Goal: Task Accomplishment & Management: Manage account settings

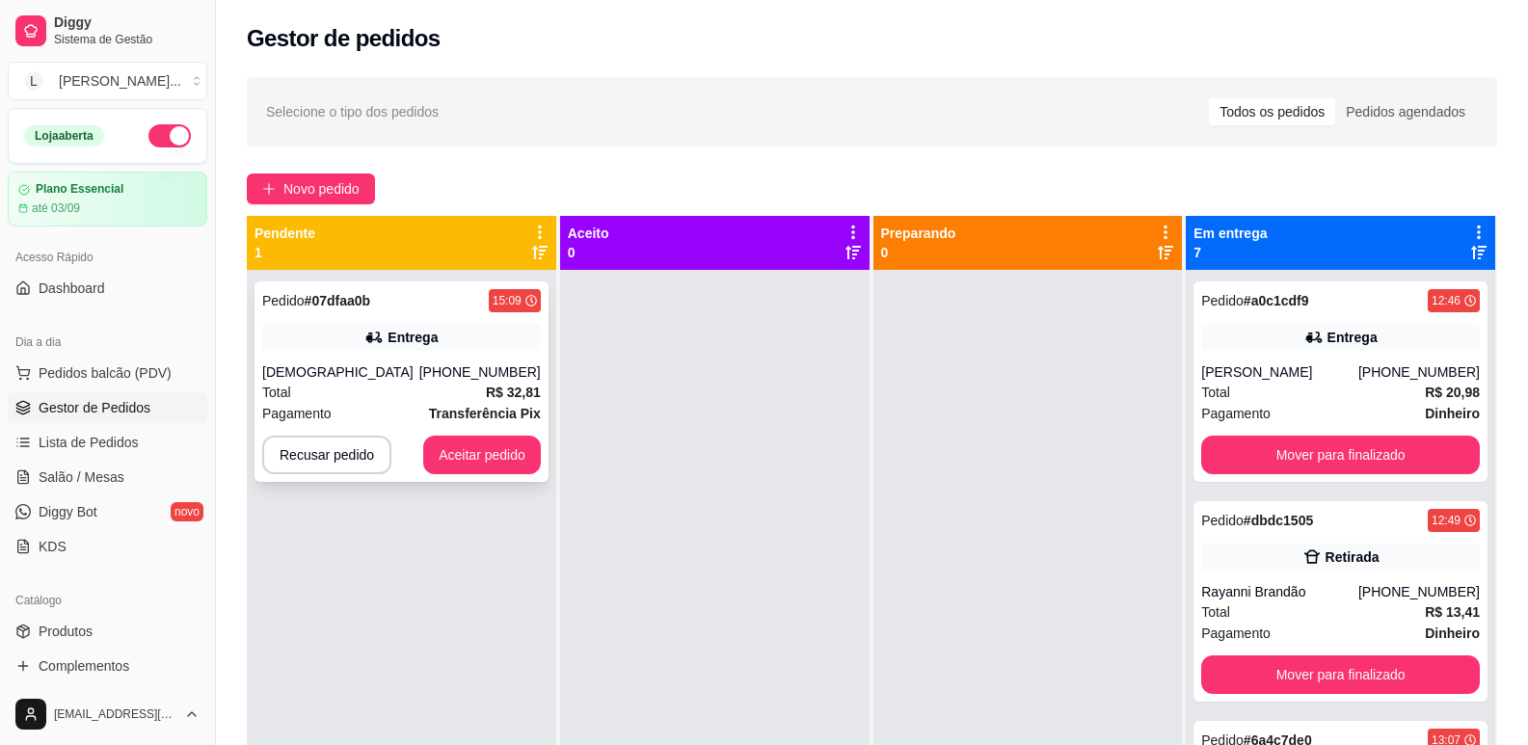
click at [437, 359] on div "Pedido # 07dfaa0b 15:09 Entrega Jaine [PHONE_NUMBER] Total R$ 32,81 Pagamento T…" at bounding box center [401, 381] width 294 height 200
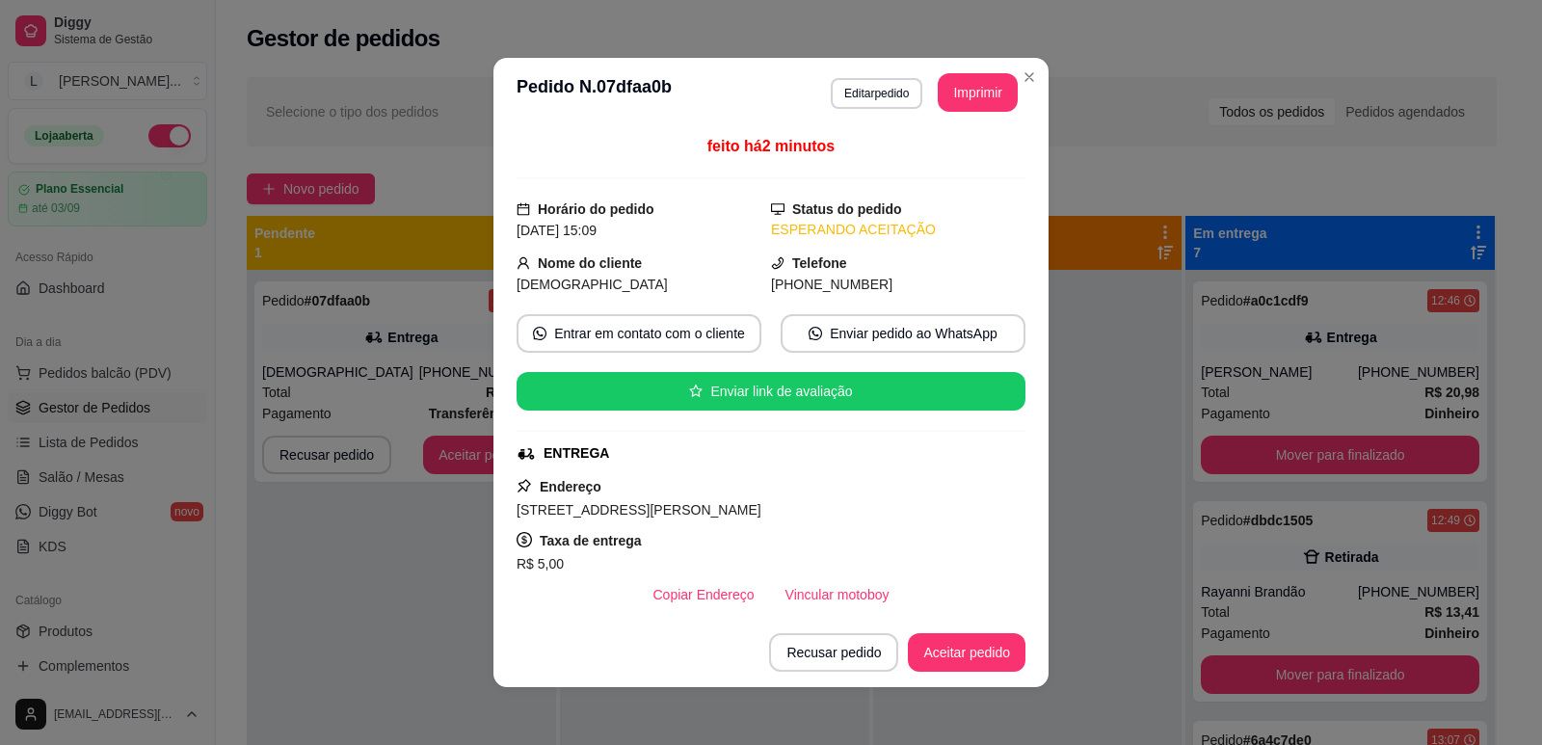
scroll to position [463, 0]
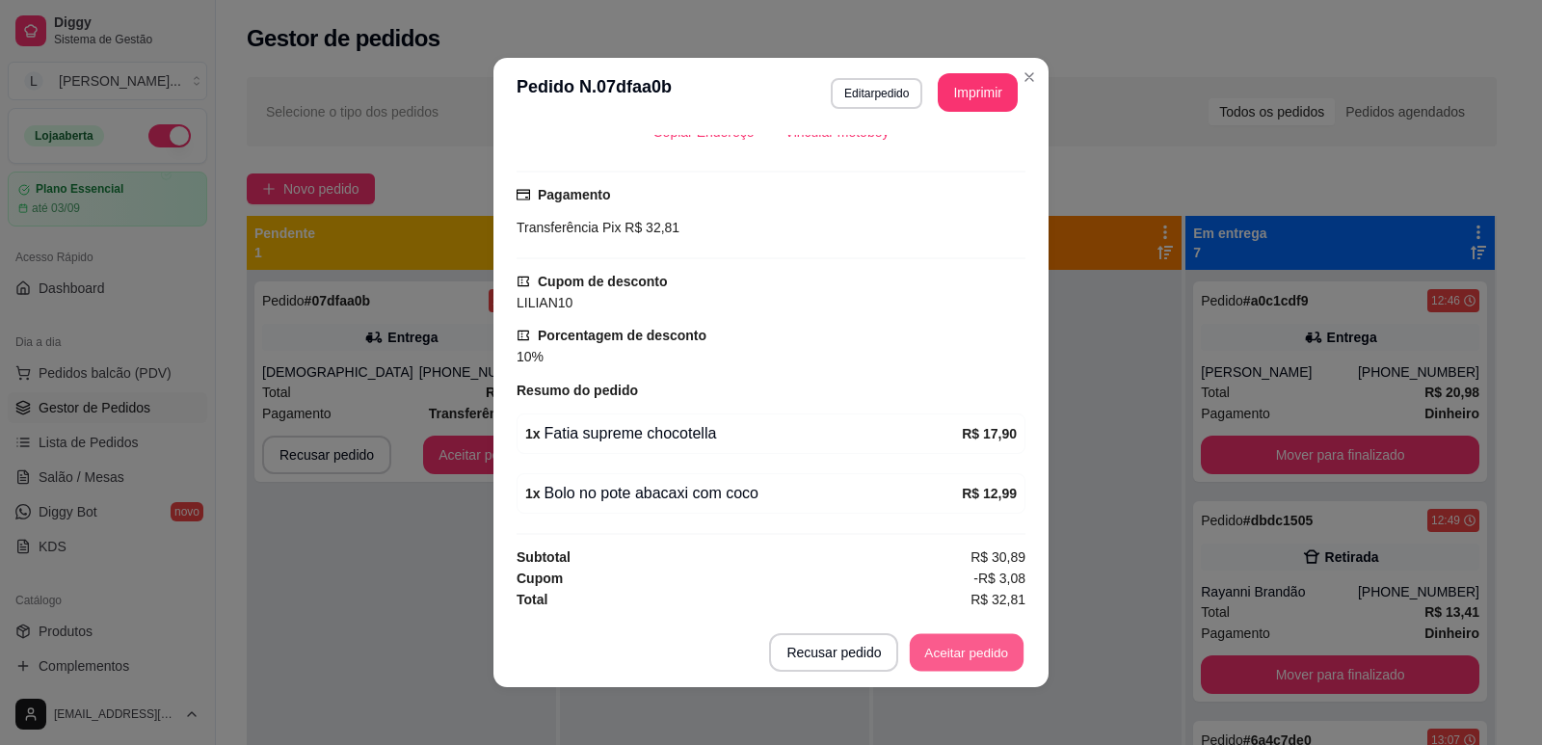
click at [960, 654] on button "Aceitar pedido" at bounding box center [967, 653] width 114 height 38
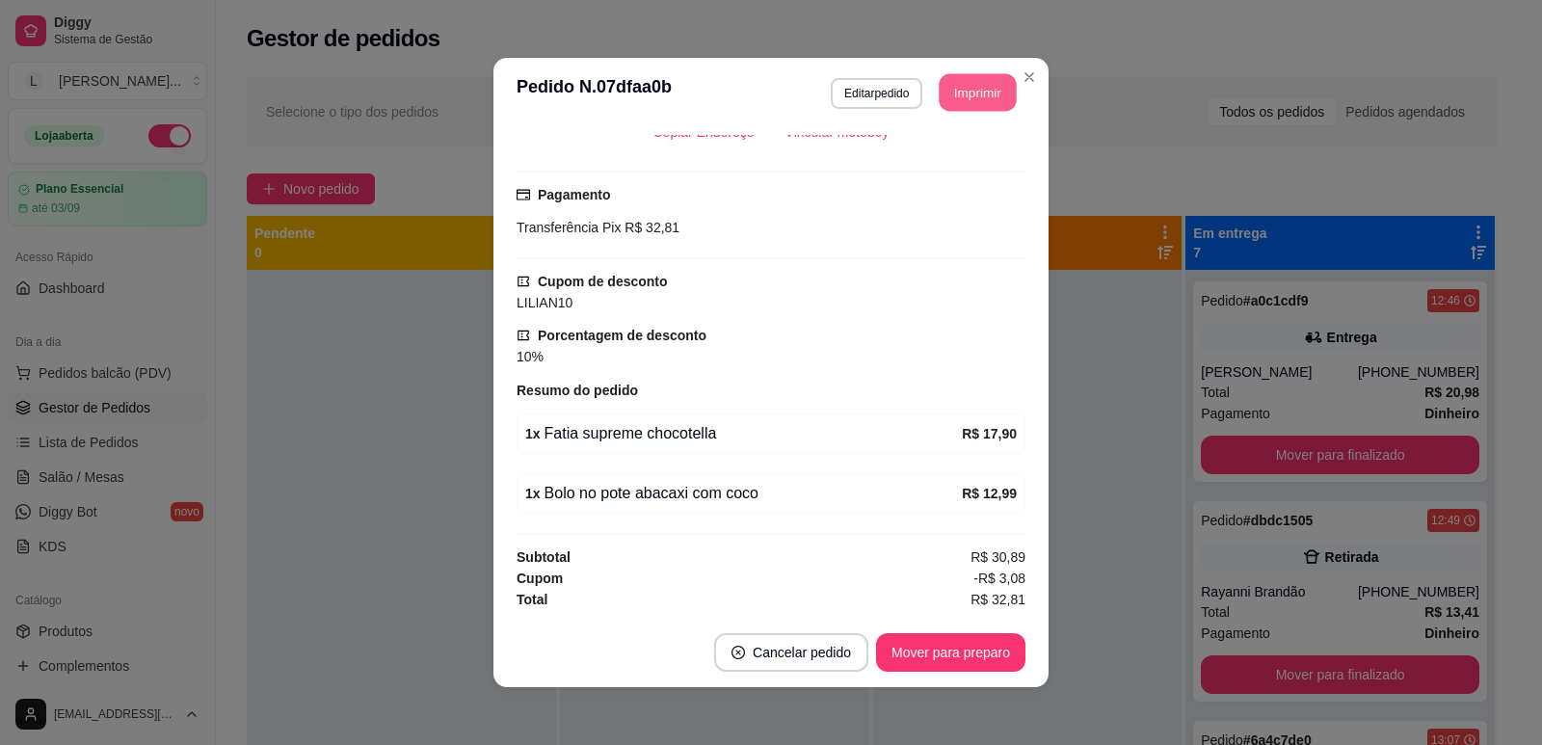
click at [961, 74] on button "Imprimir" at bounding box center [978, 93] width 77 height 38
click at [898, 663] on button "Mover para preparo" at bounding box center [950, 652] width 149 height 39
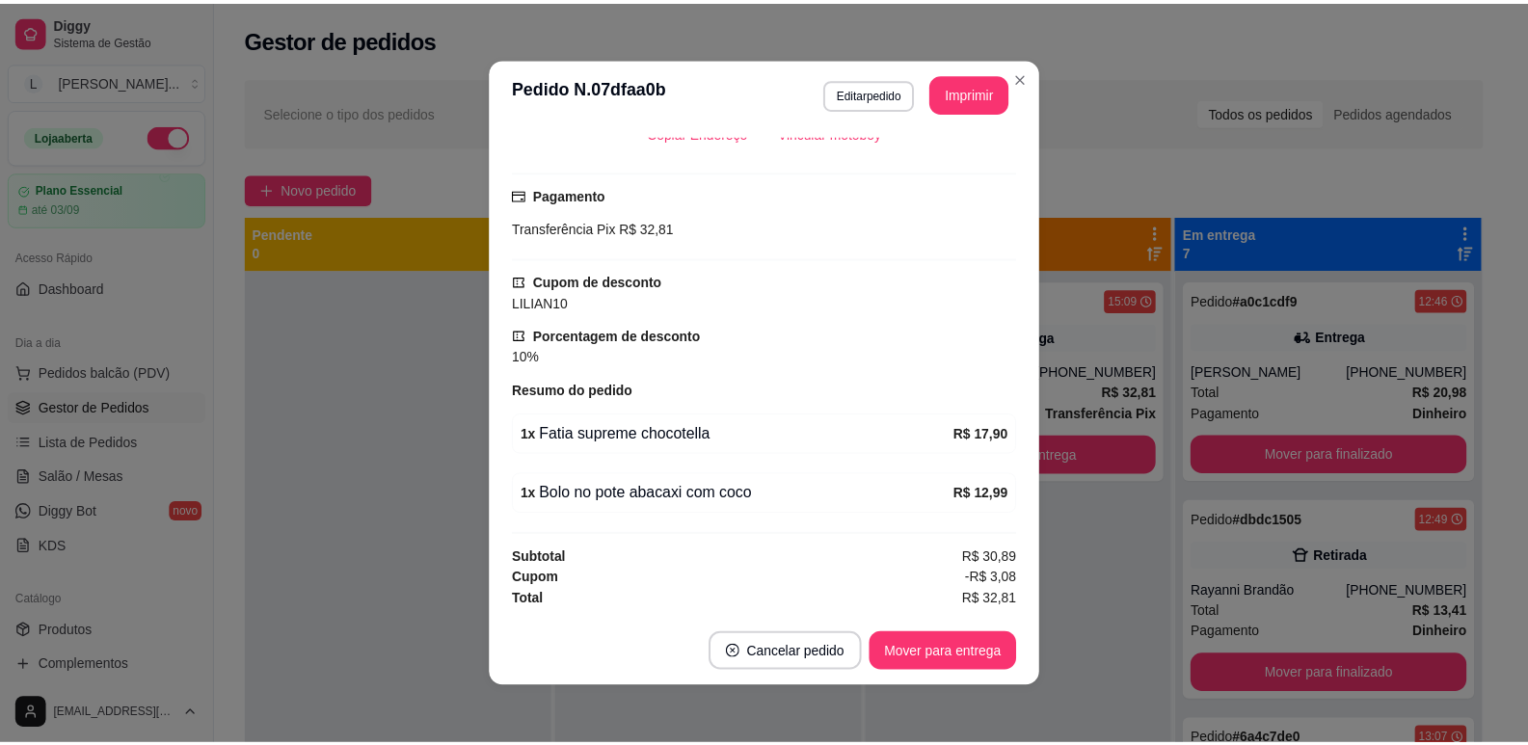
scroll to position [4, 0]
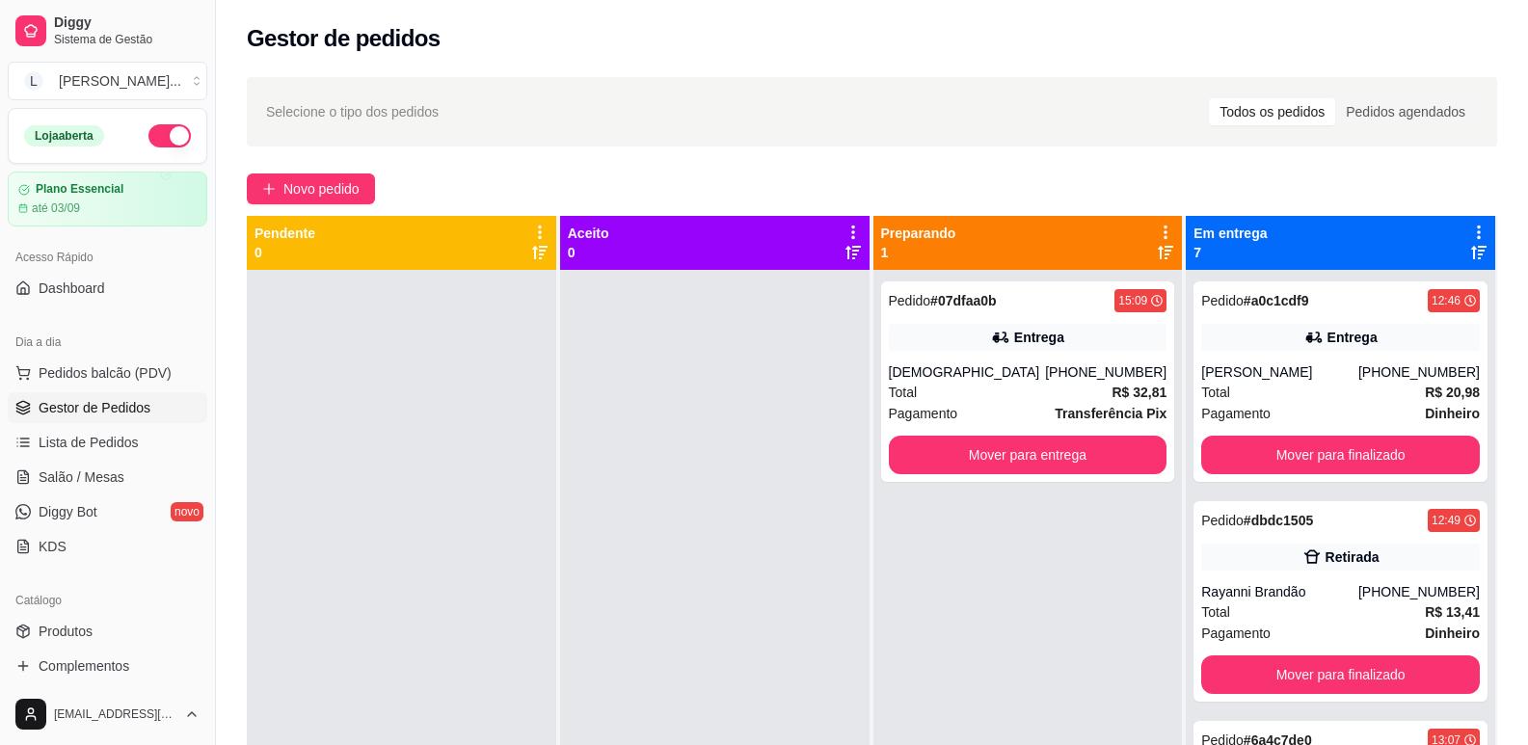
click at [74, 649] on ul "Produtos Complementos" at bounding box center [108, 649] width 200 height 66
click at [69, 625] on span "Produtos" at bounding box center [66, 631] width 54 height 19
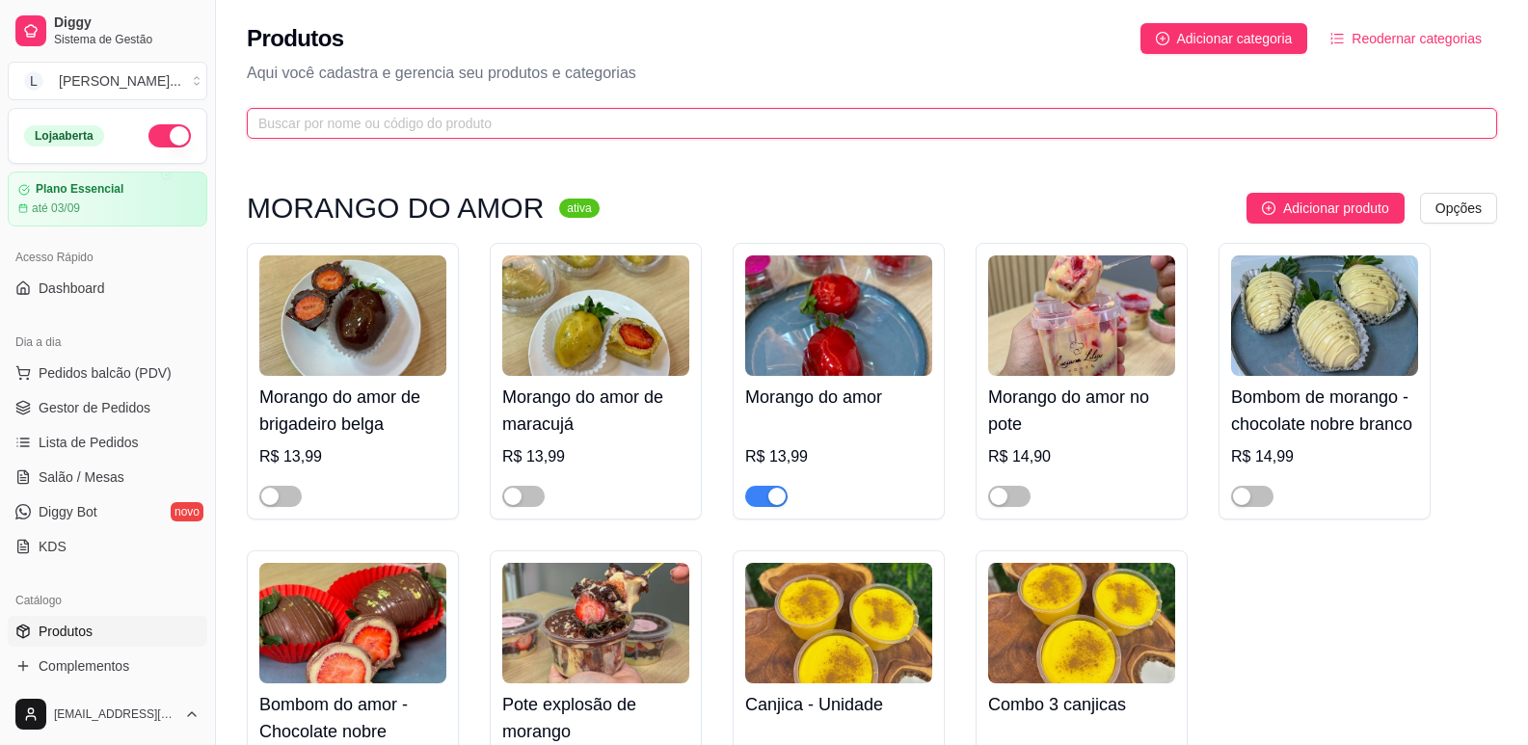
click at [494, 120] on input "text" at bounding box center [863, 123] width 1211 height 21
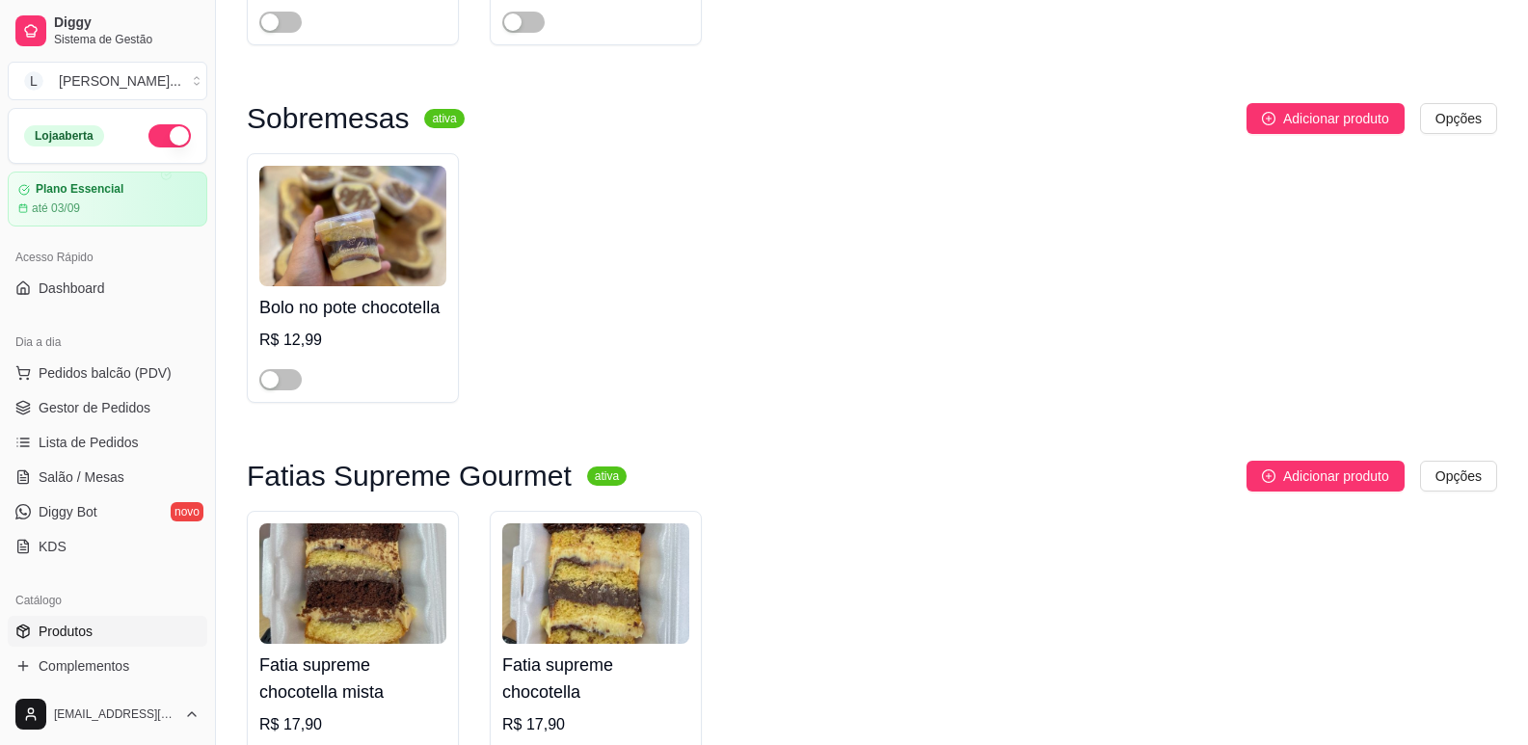
scroll to position [675, 0]
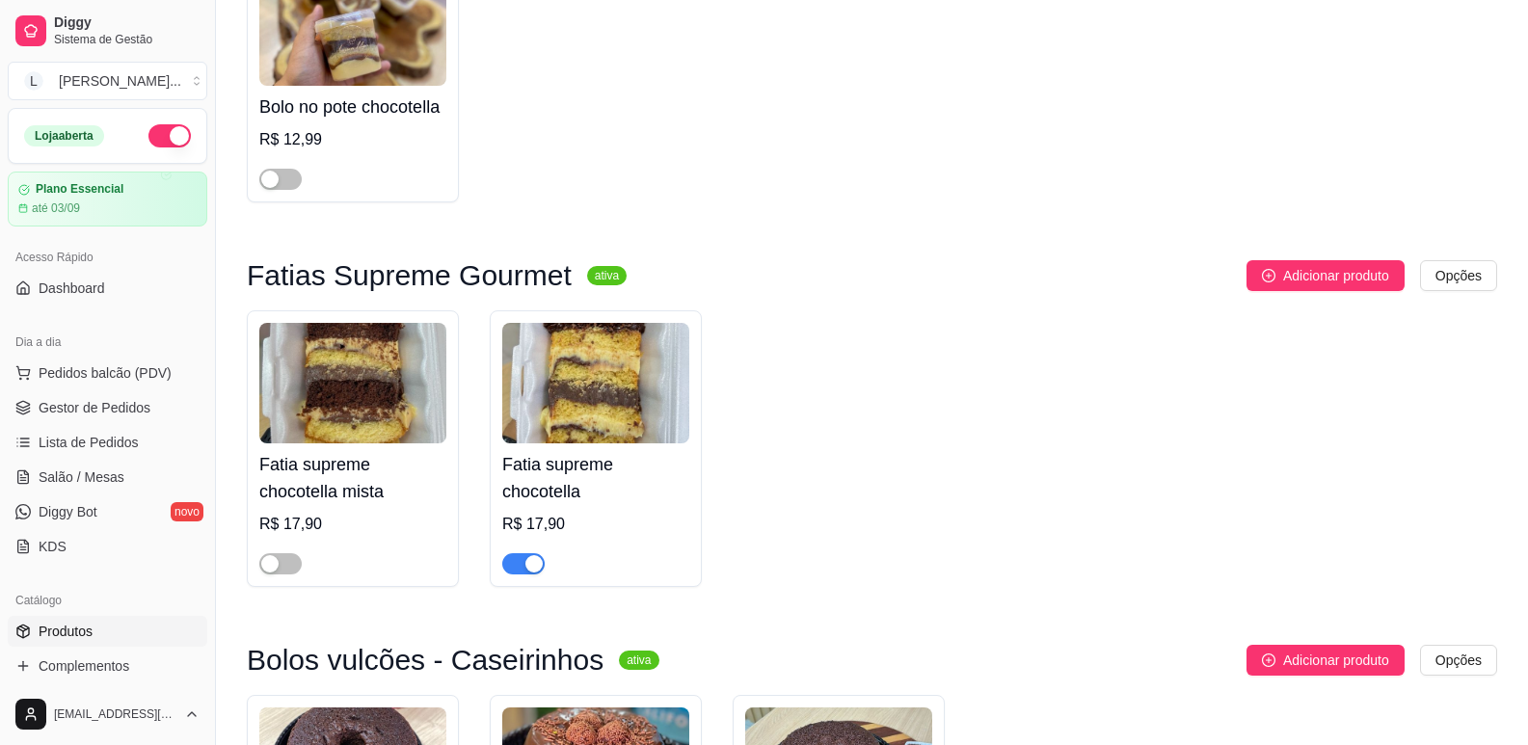
type input "CHOCO"
click at [531, 572] on div "button" at bounding box center [533, 563] width 17 height 17
click at [93, 412] on span "Gestor de Pedidos" at bounding box center [95, 407] width 112 height 19
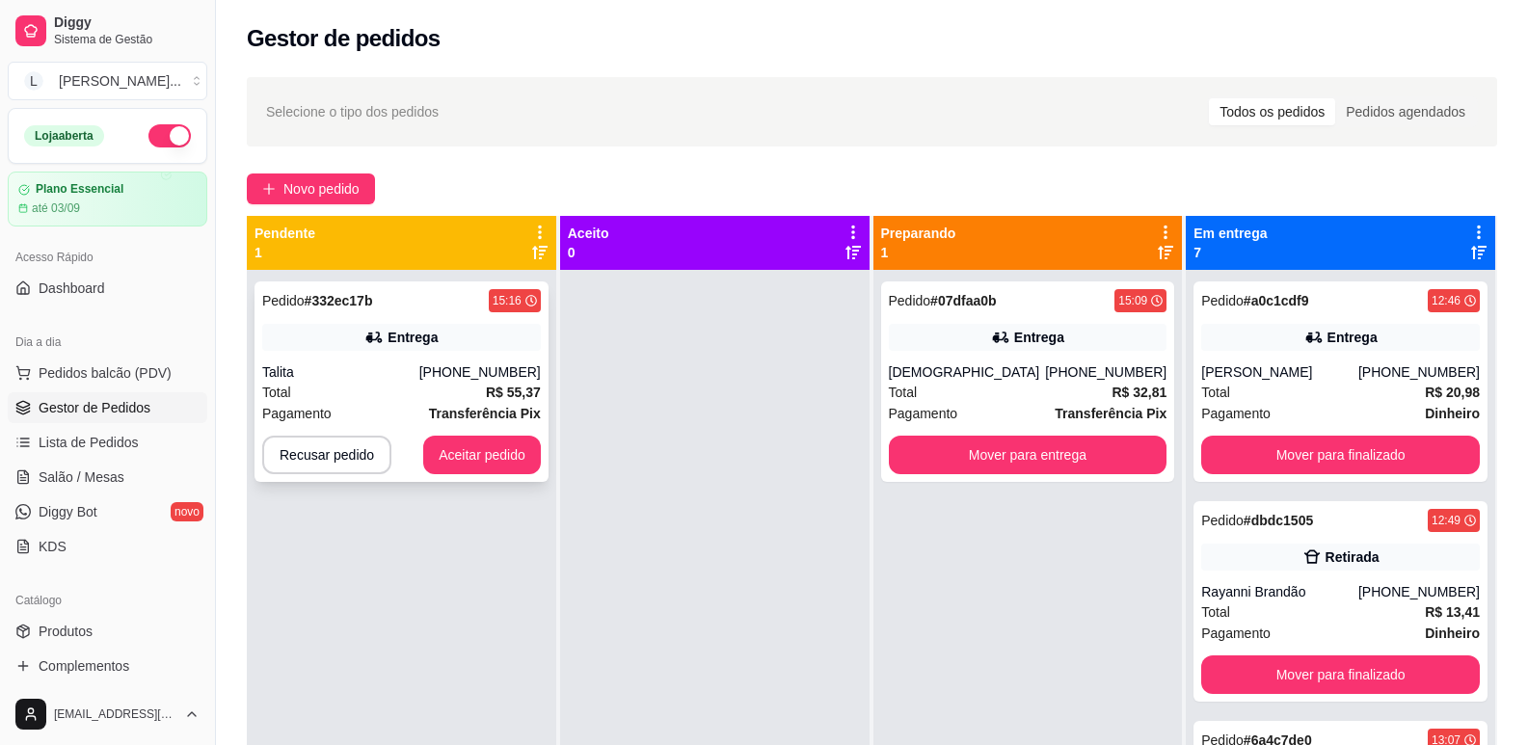
click at [466, 400] on div "Total R$ 55,37" at bounding box center [401, 392] width 279 height 21
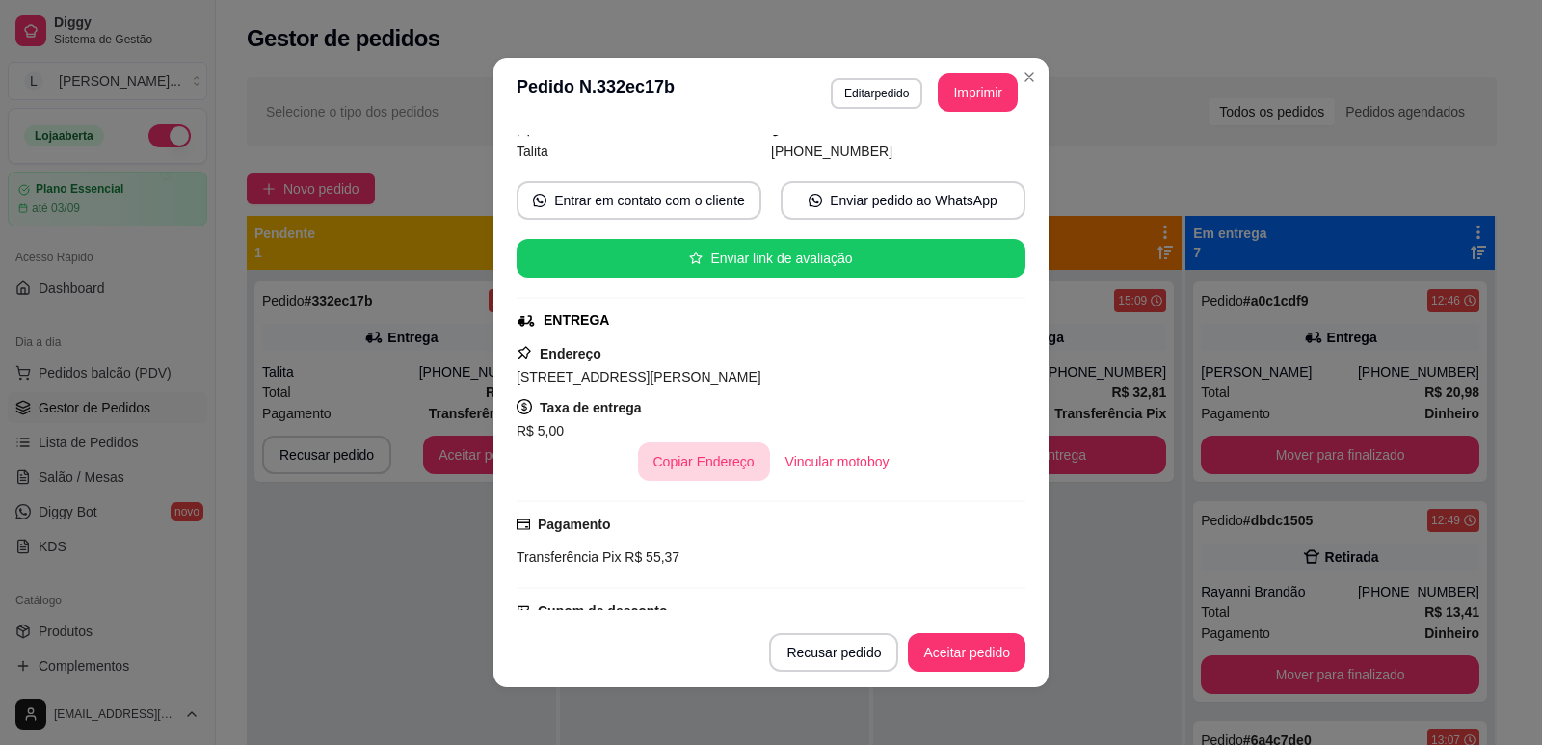
scroll to position [386, 0]
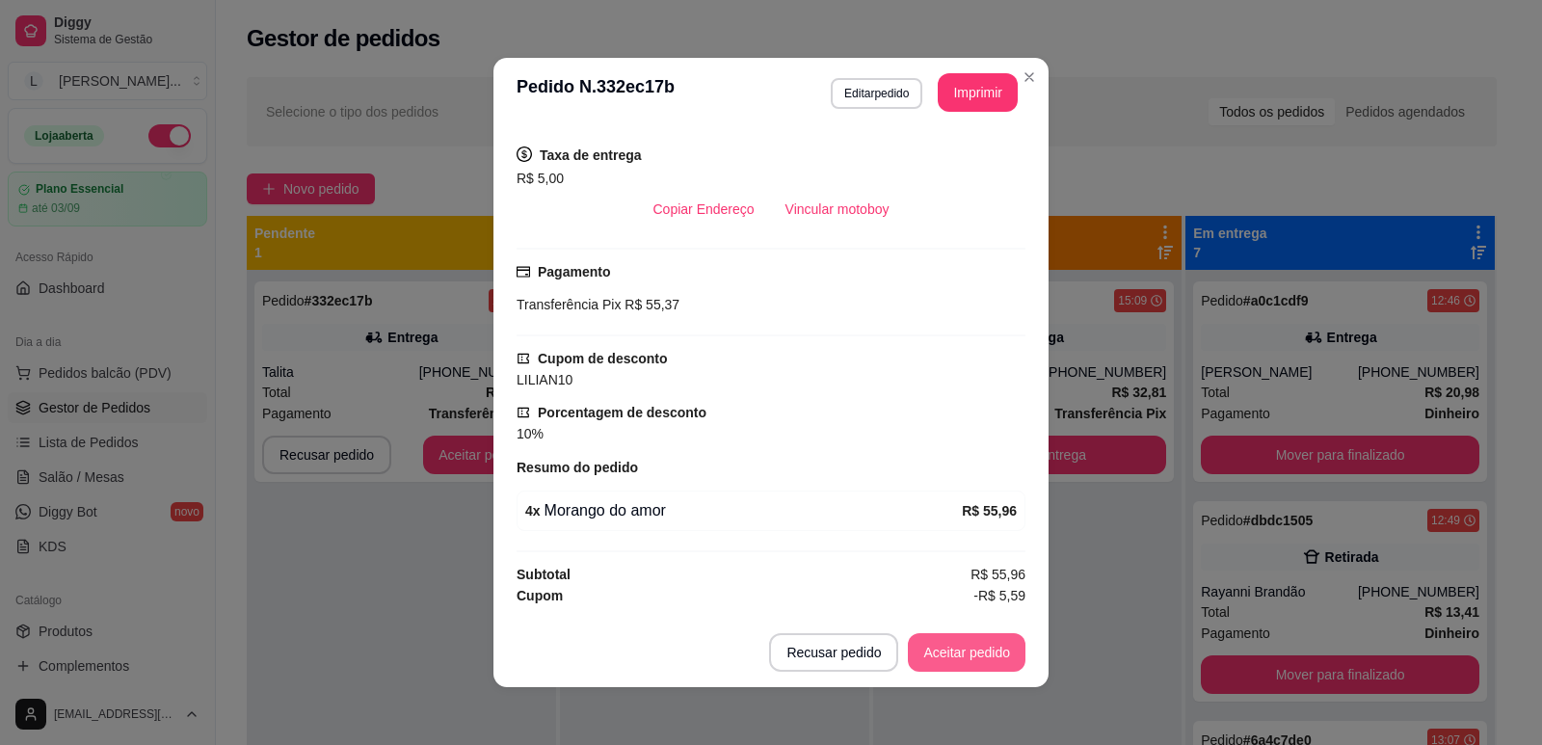
click at [912, 652] on button "Aceitar pedido" at bounding box center [967, 652] width 118 height 39
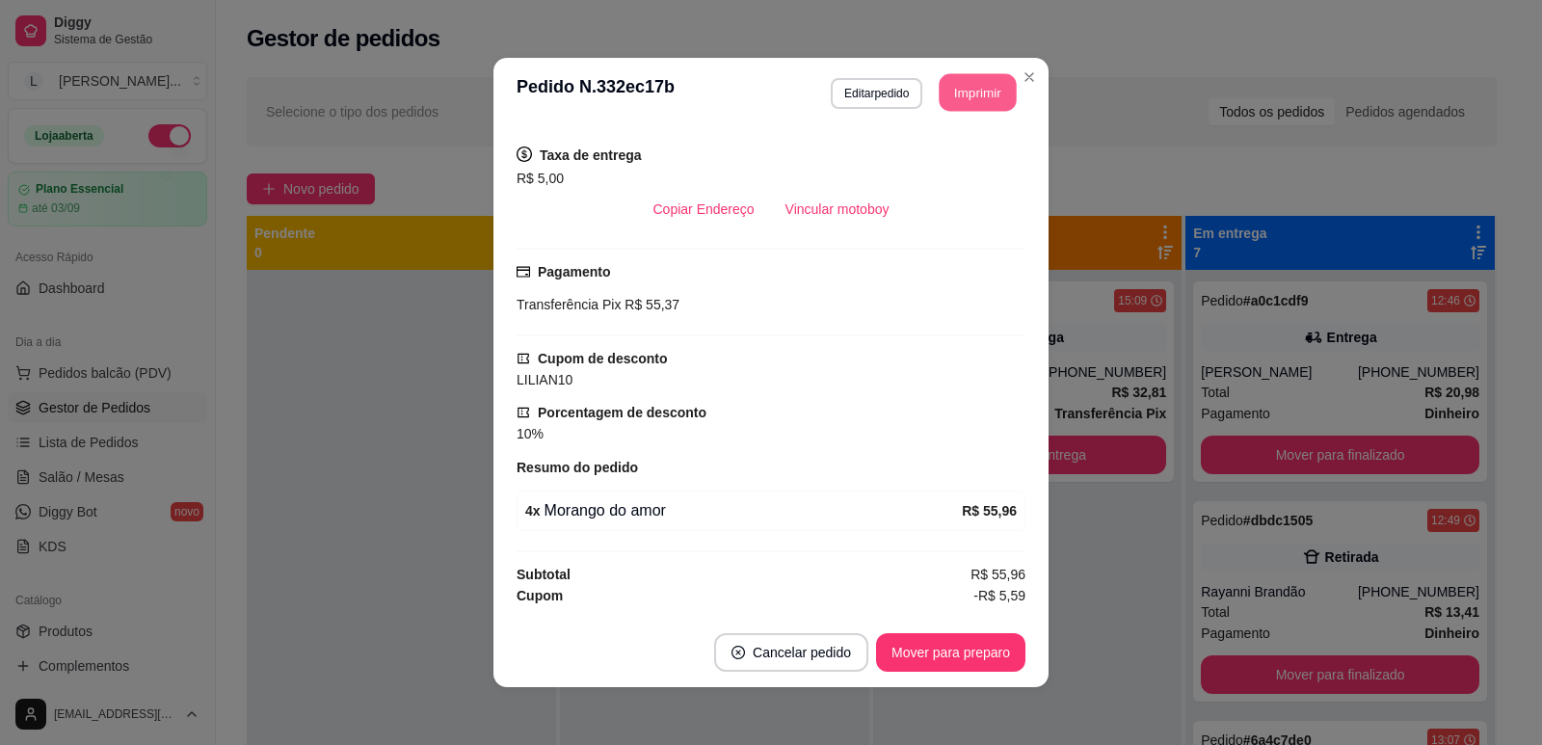
click at [958, 91] on button "Imprimir" at bounding box center [978, 93] width 77 height 38
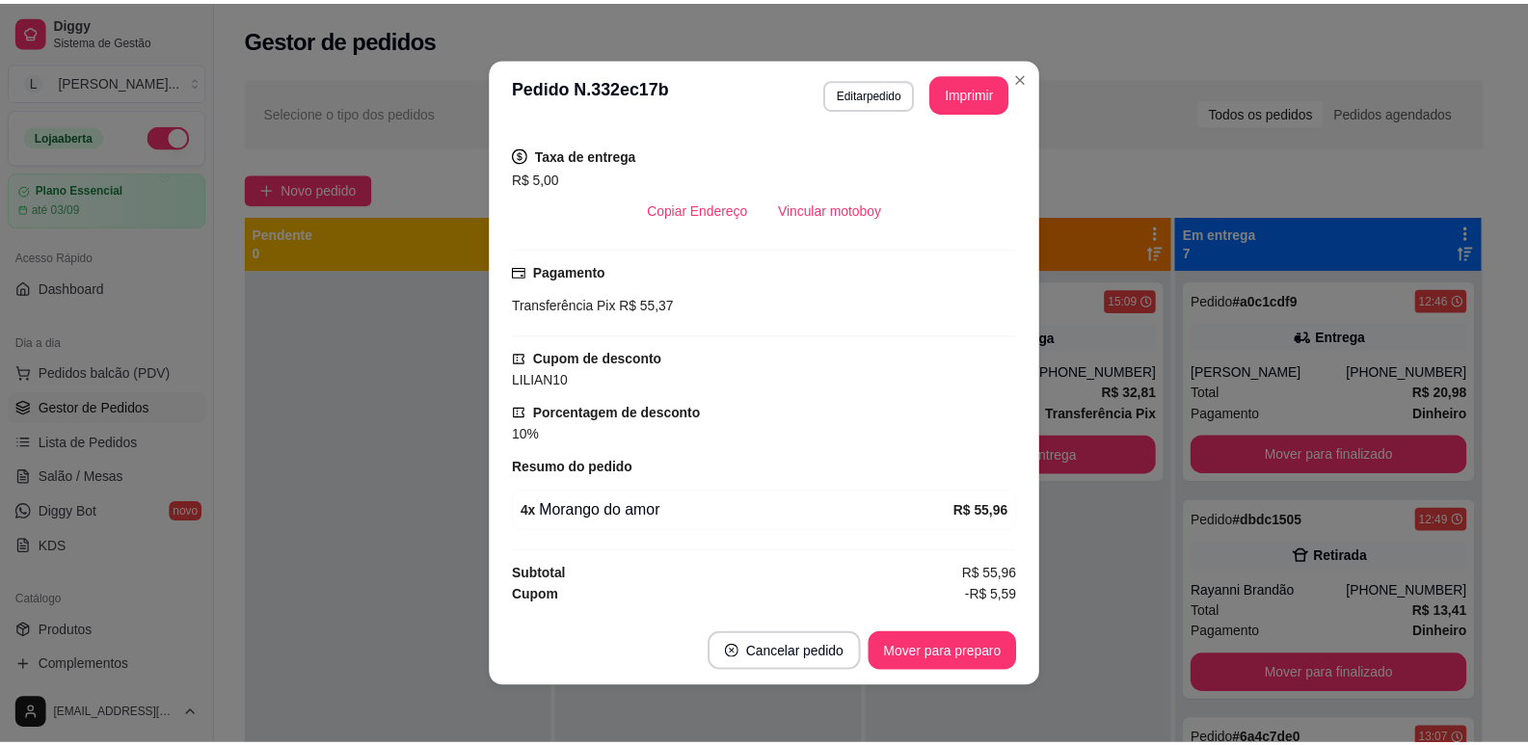
scroll to position [0, 0]
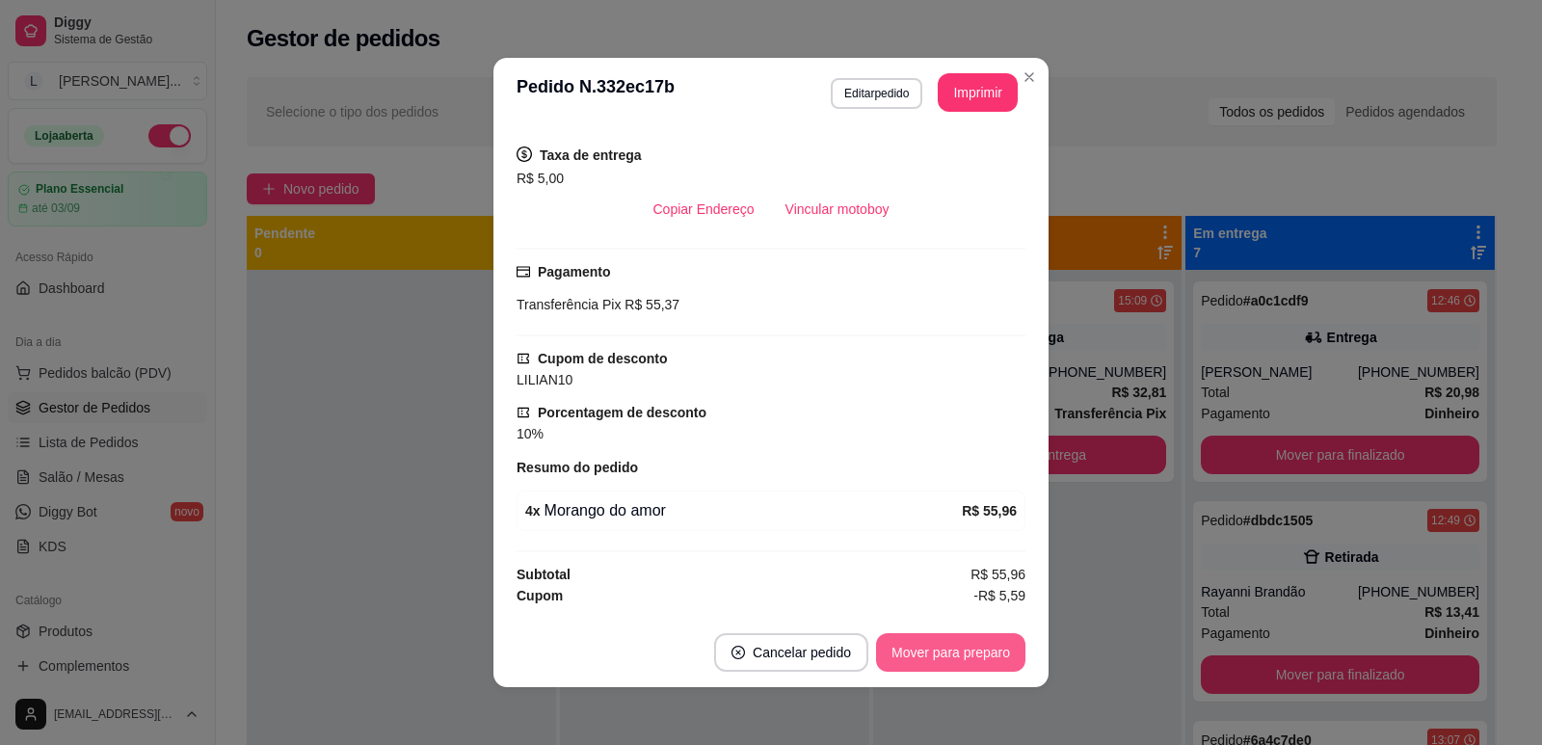
click at [924, 643] on button "Mover para preparo" at bounding box center [950, 652] width 149 height 39
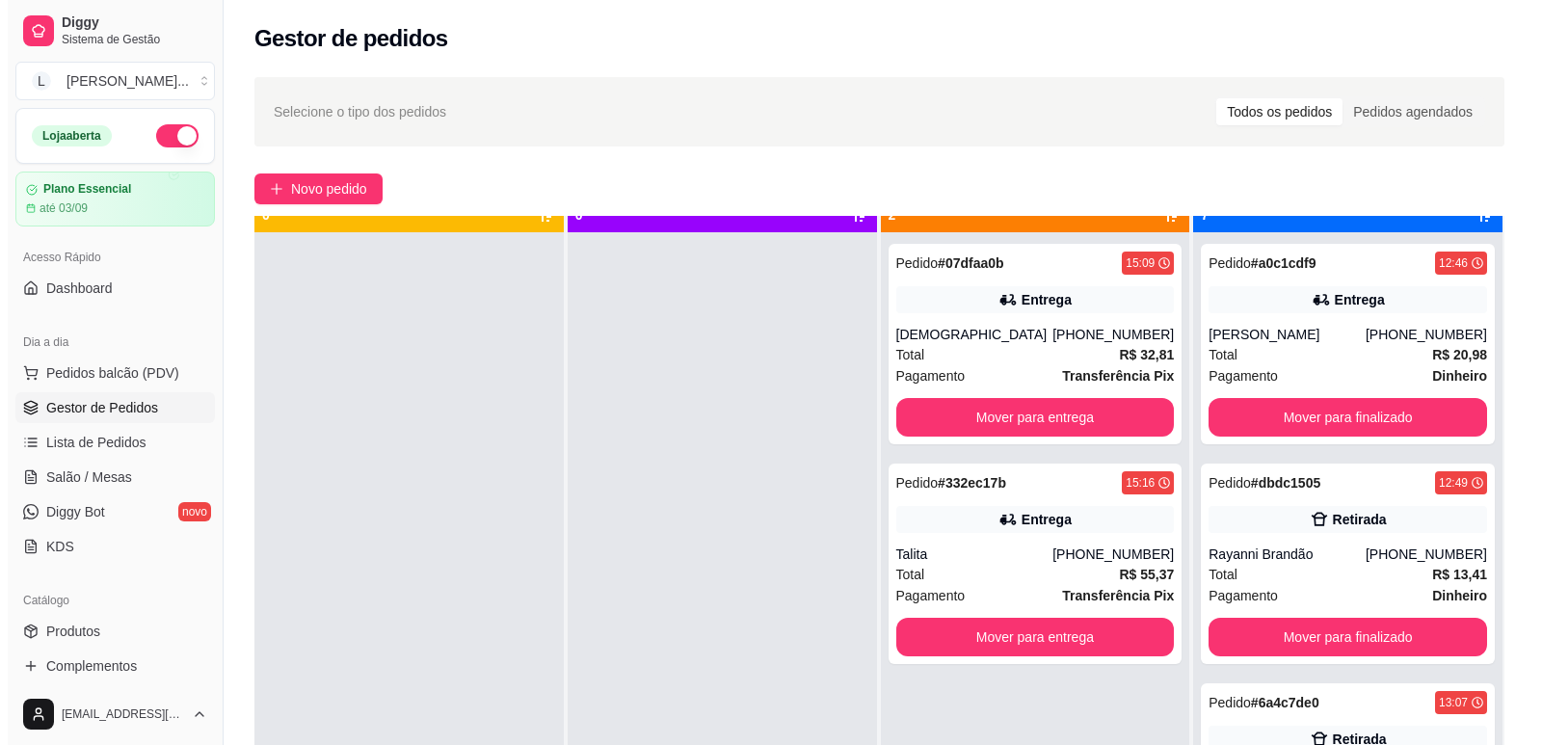
scroll to position [54, 0]
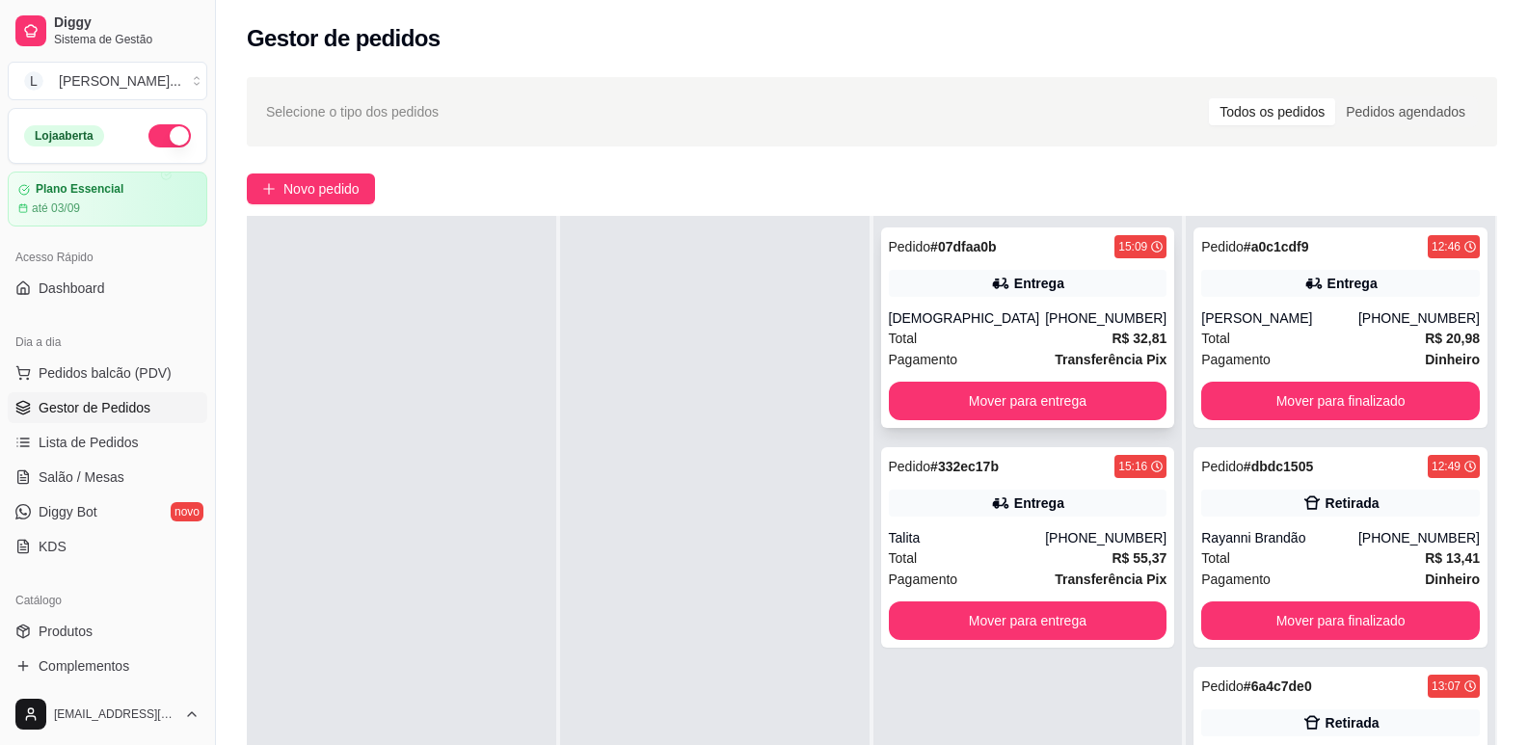
click at [1006, 333] on div "Total R$ 32,81" at bounding box center [1028, 338] width 279 height 21
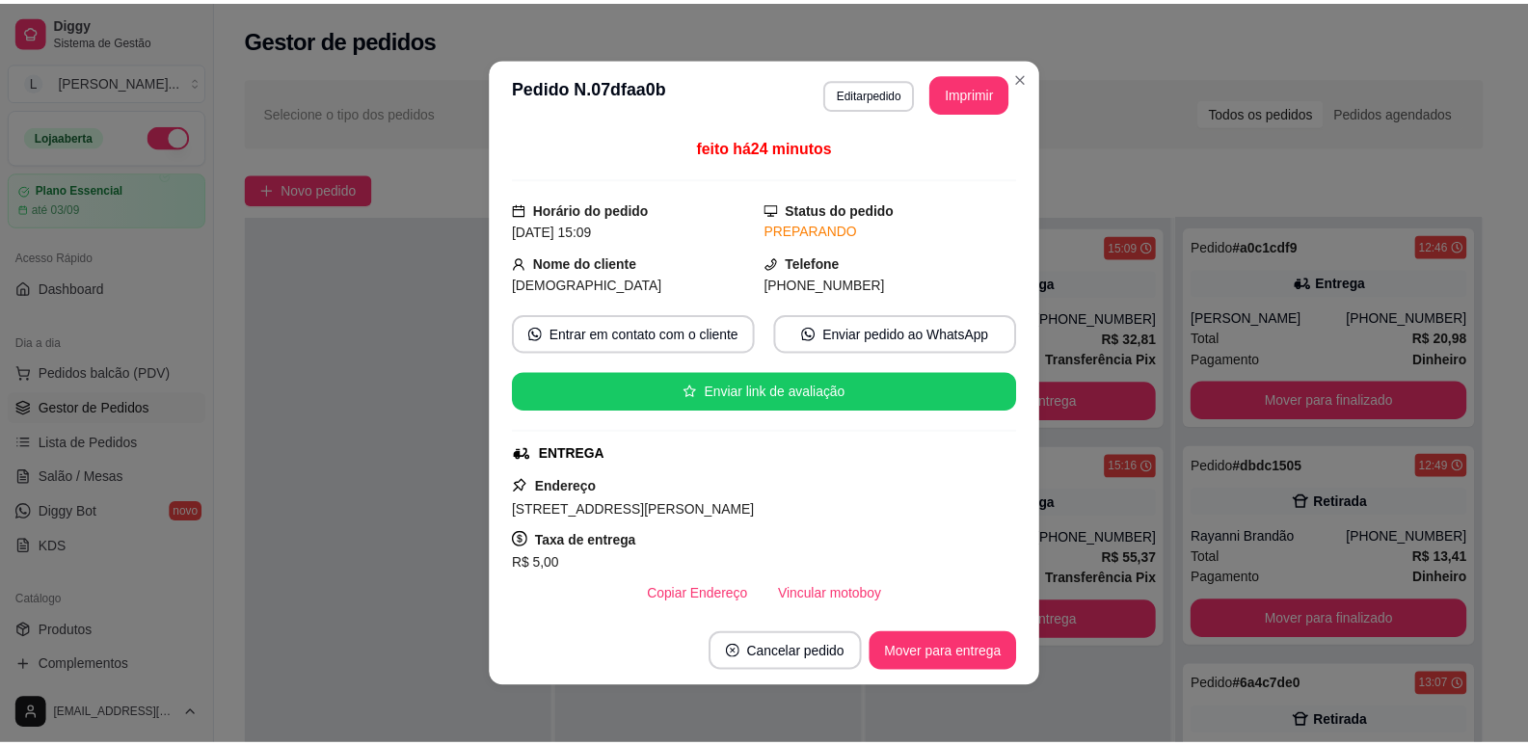
scroll to position [463, 0]
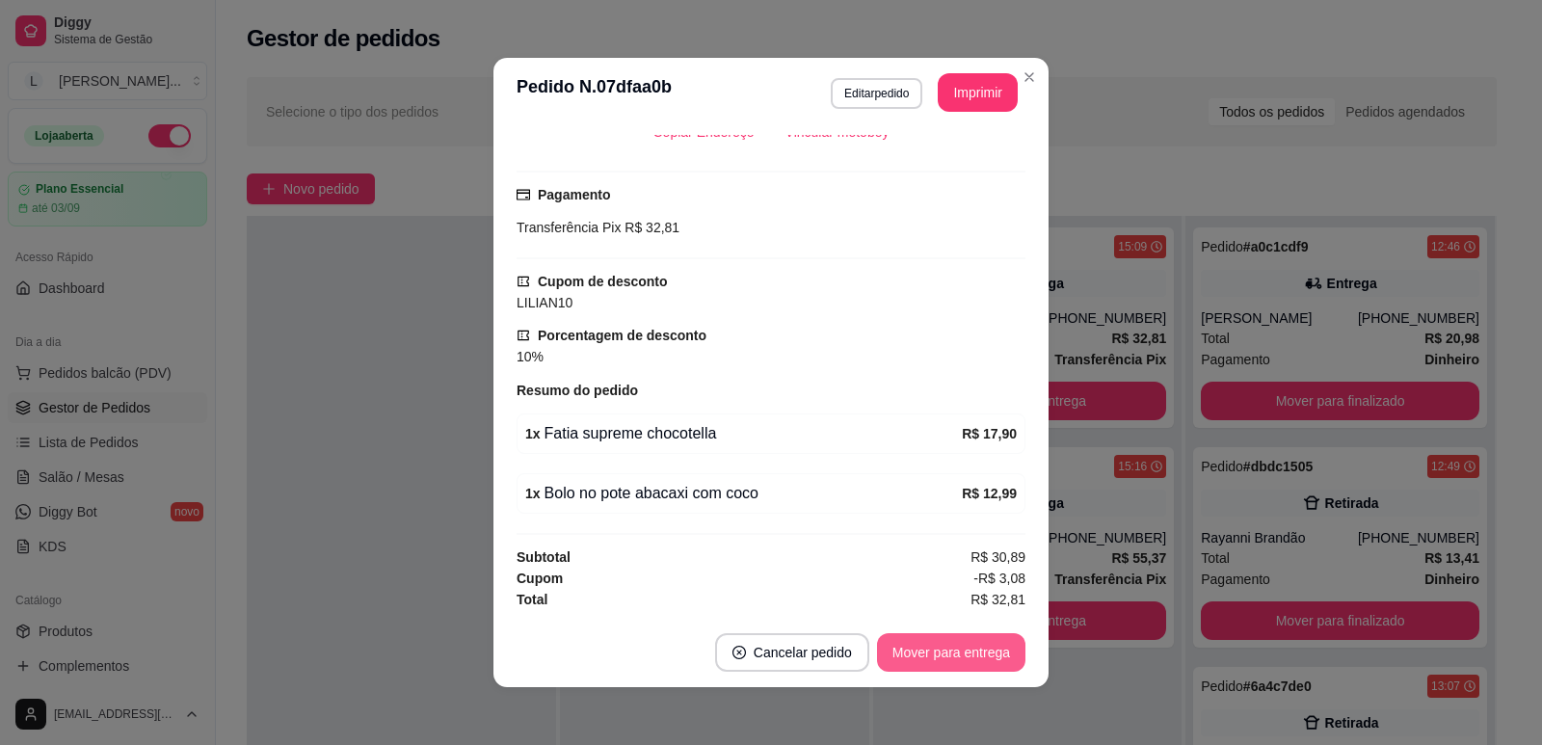
click at [943, 648] on button "Mover para entrega" at bounding box center [951, 652] width 148 height 39
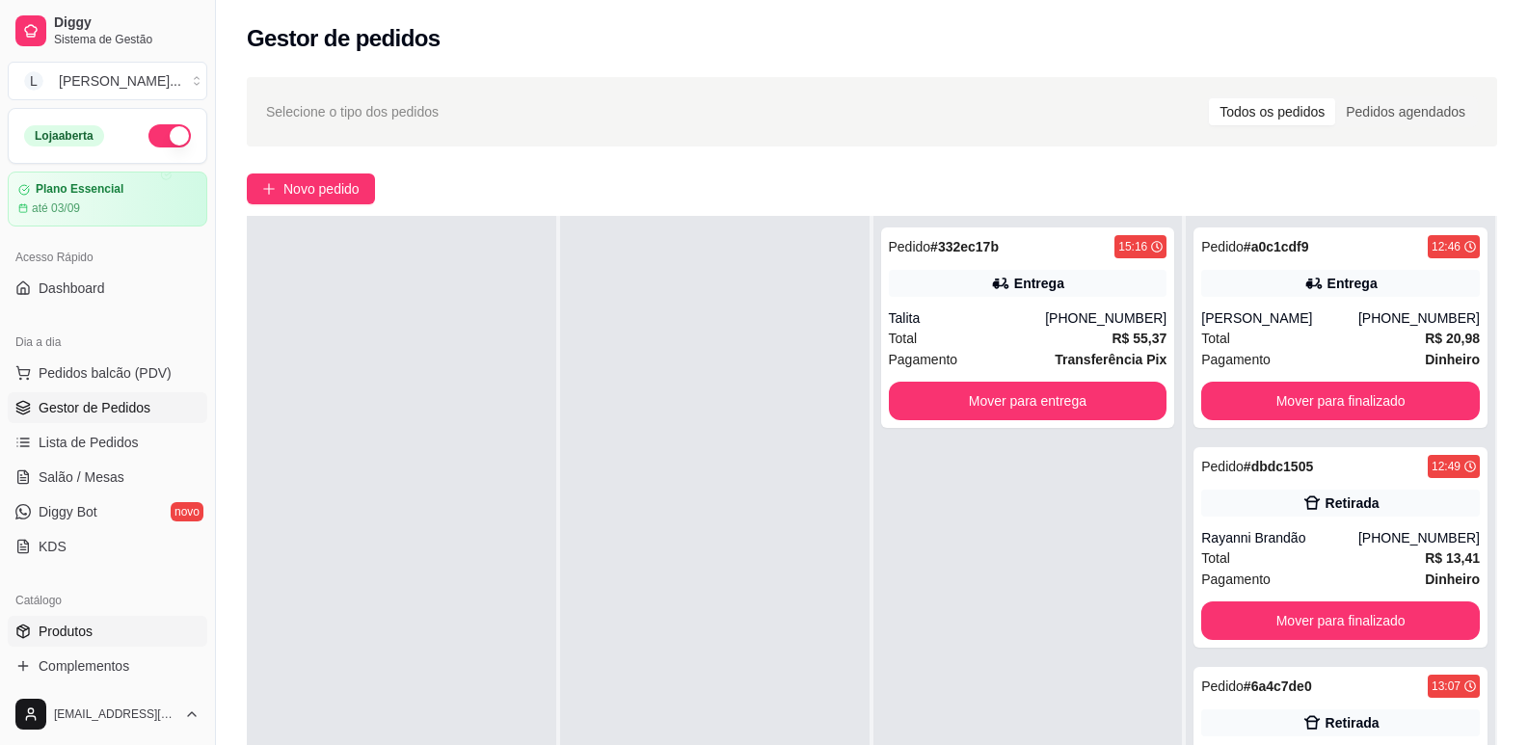
click at [58, 645] on link "Produtos" at bounding box center [108, 631] width 200 height 31
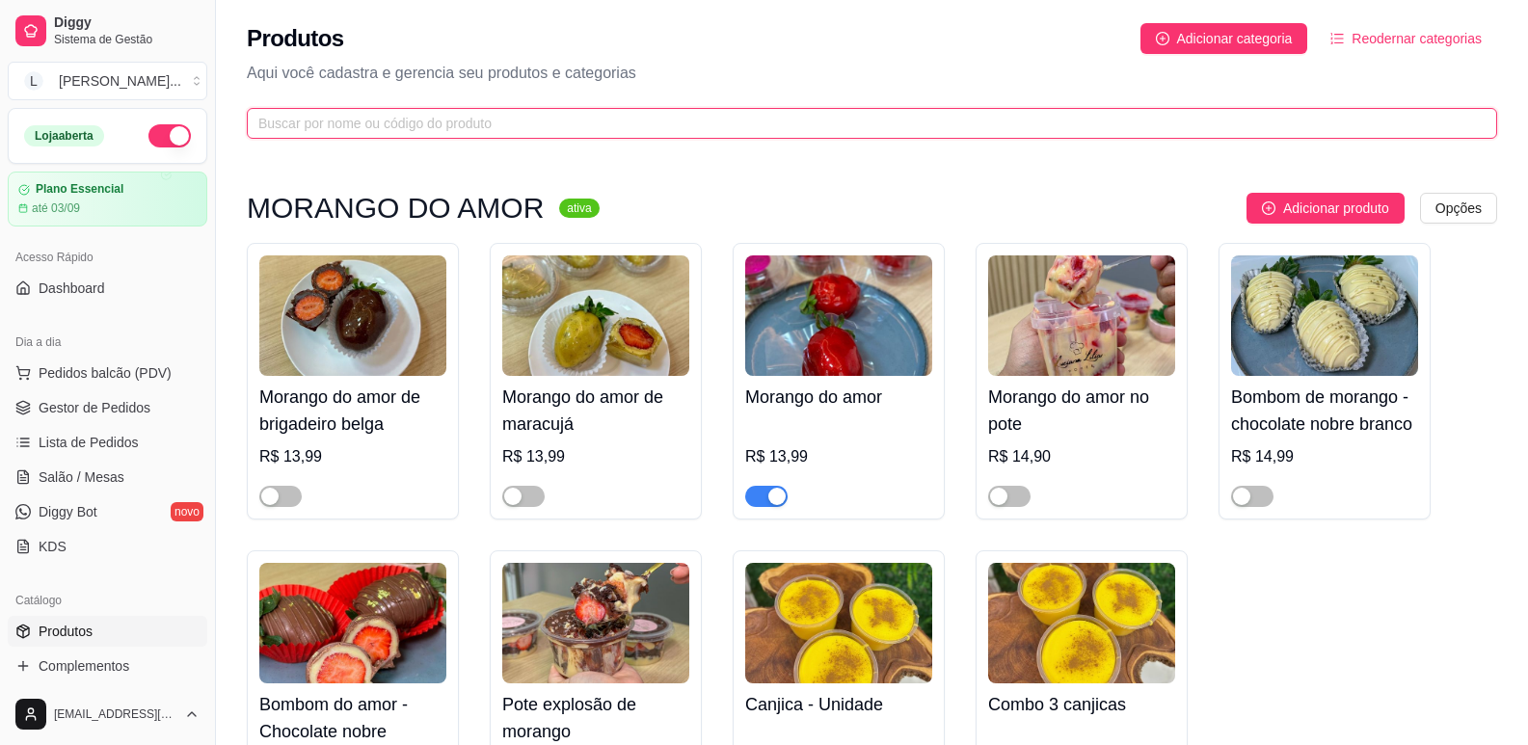
click at [423, 123] on input "text" at bounding box center [863, 123] width 1211 height 21
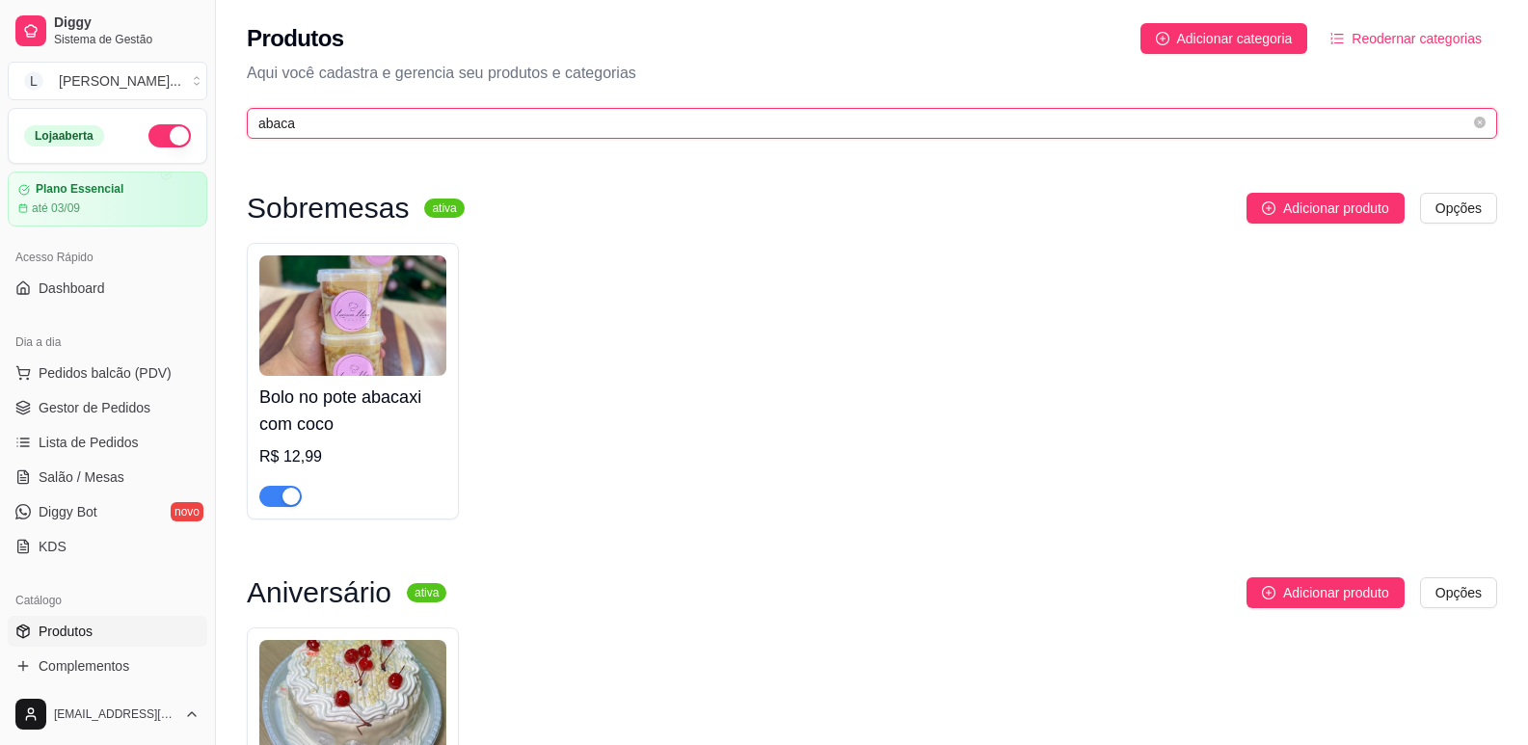
type input "abaca"
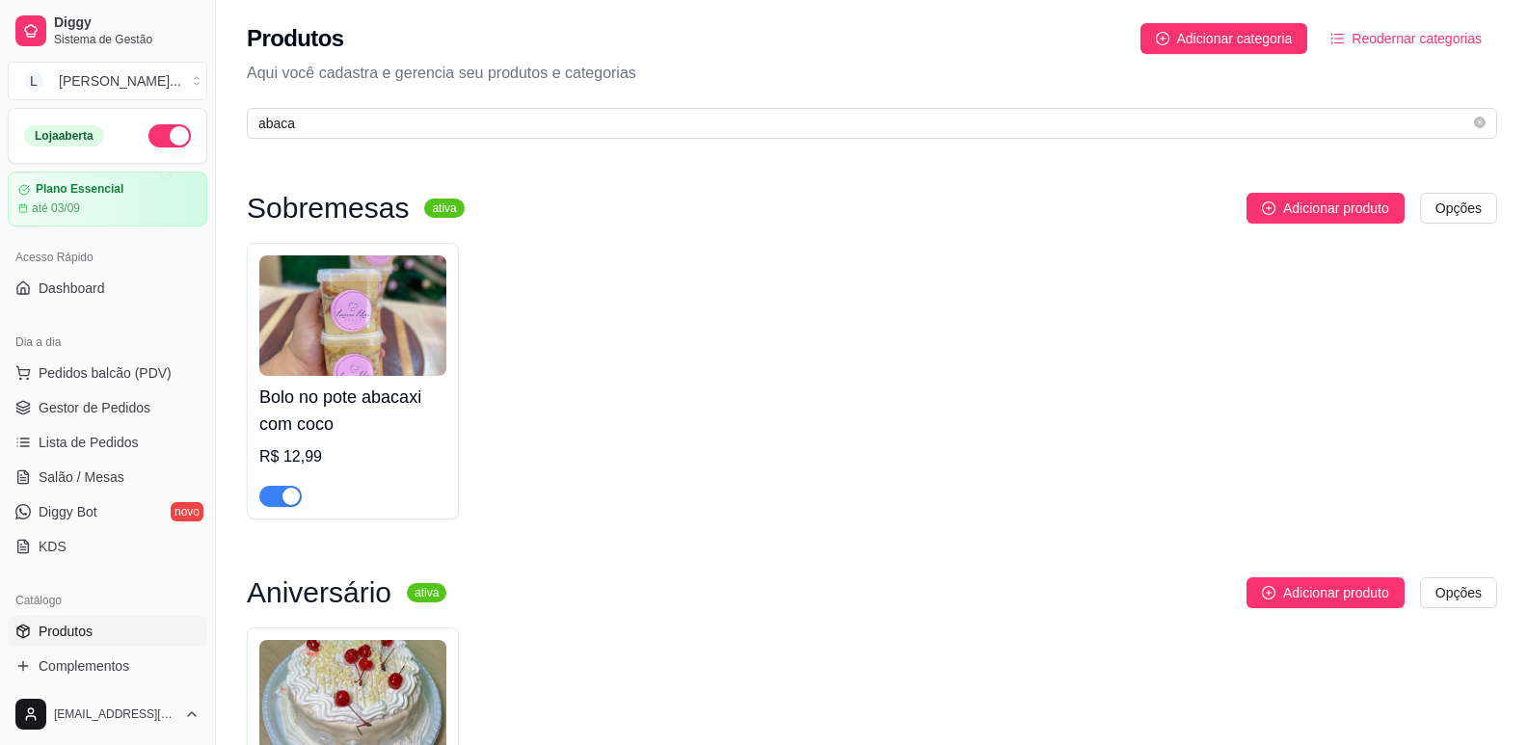
click at [282, 495] on div "button" at bounding box center [290, 496] width 17 height 17
click at [93, 402] on span "Gestor de Pedidos" at bounding box center [95, 407] width 112 height 19
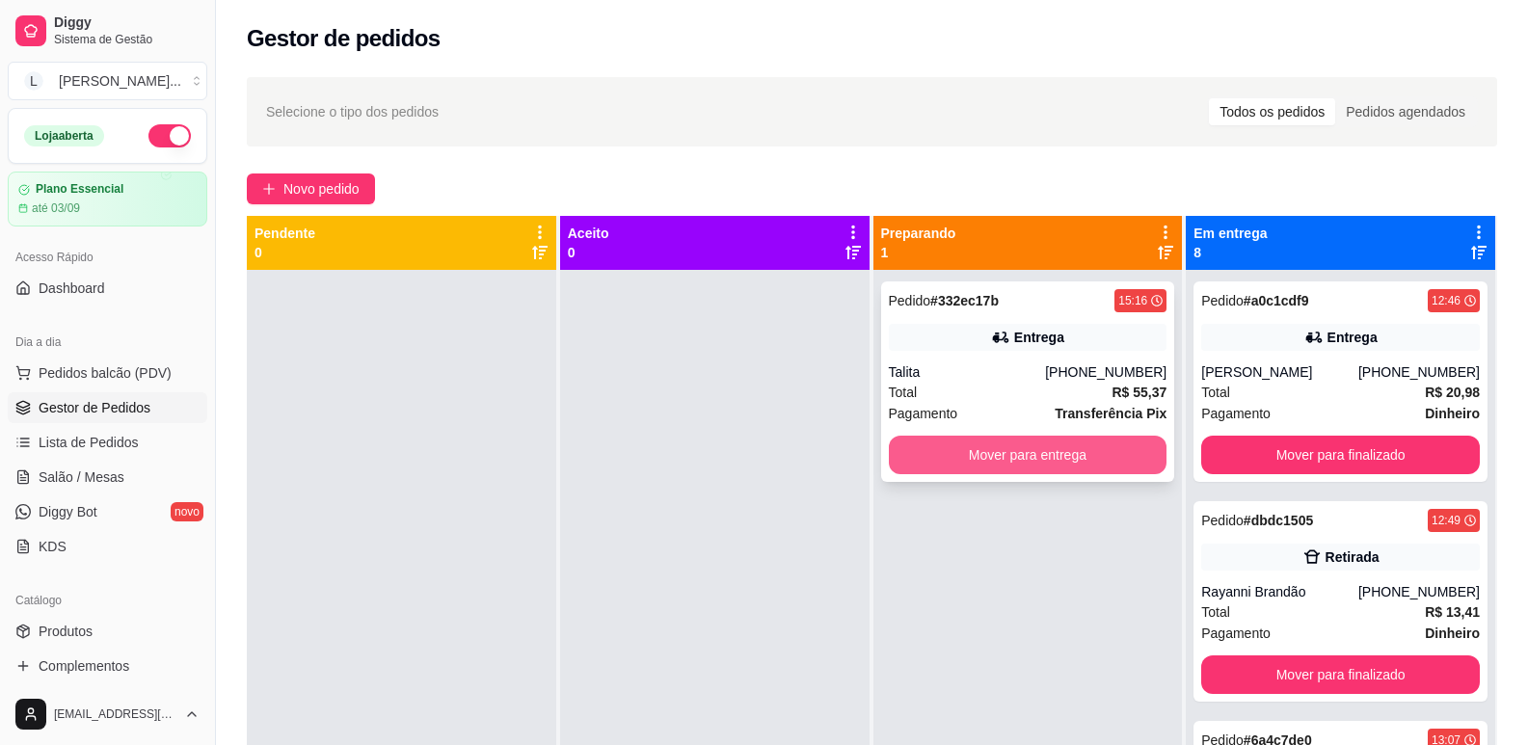
click at [998, 456] on button "Mover para entrega" at bounding box center [1028, 455] width 279 height 39
